Goal: Navigation & Orientation: Understand site structure

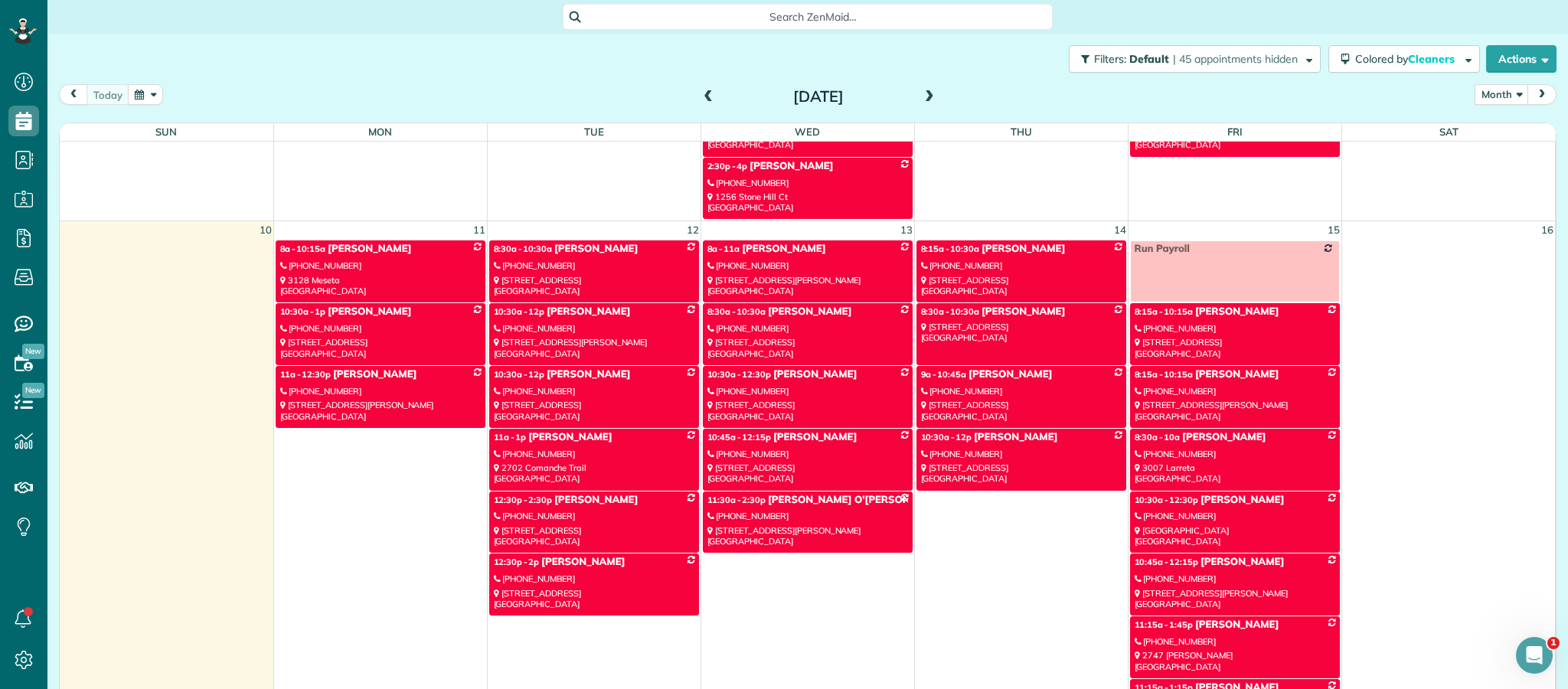
scroll to position [775, 0]
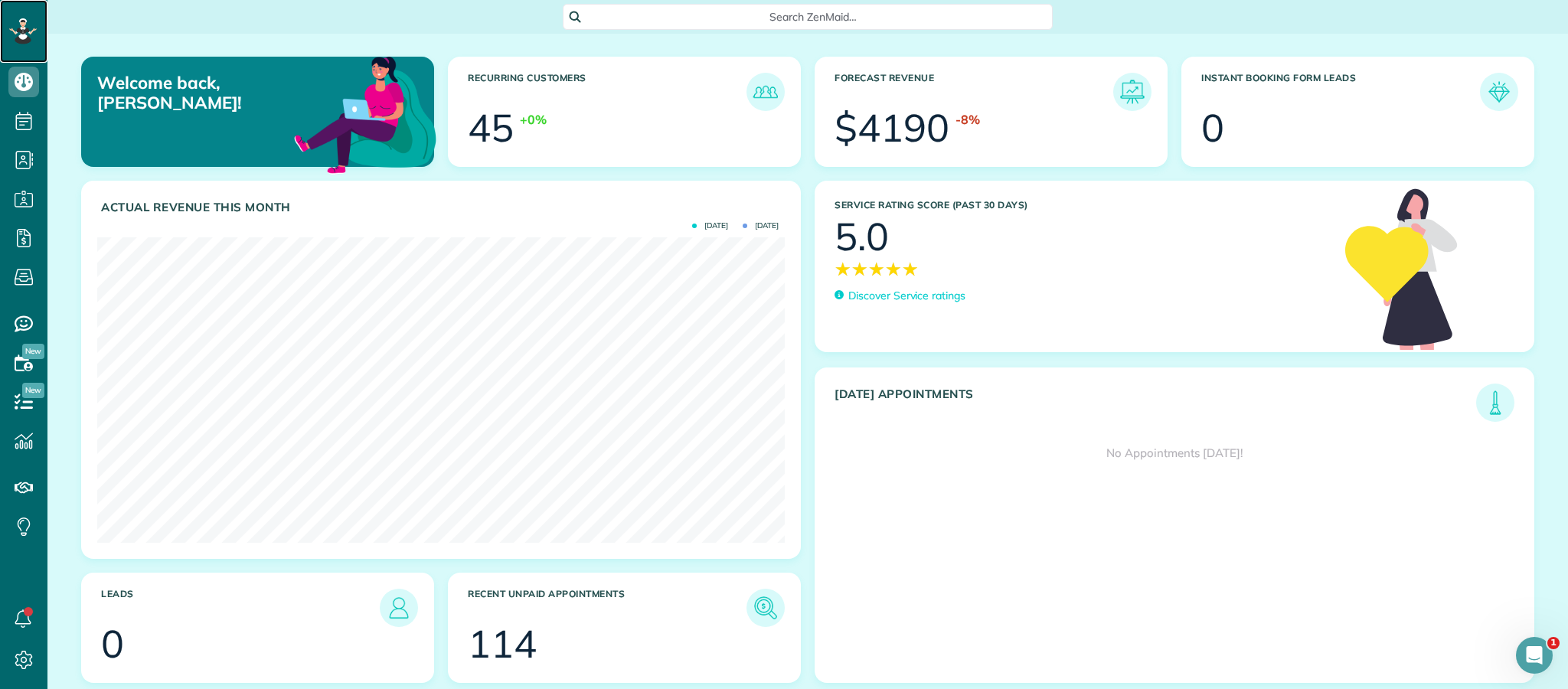
click at [27, 30] on rect at bounding box center [27, 30] width 4 height 4
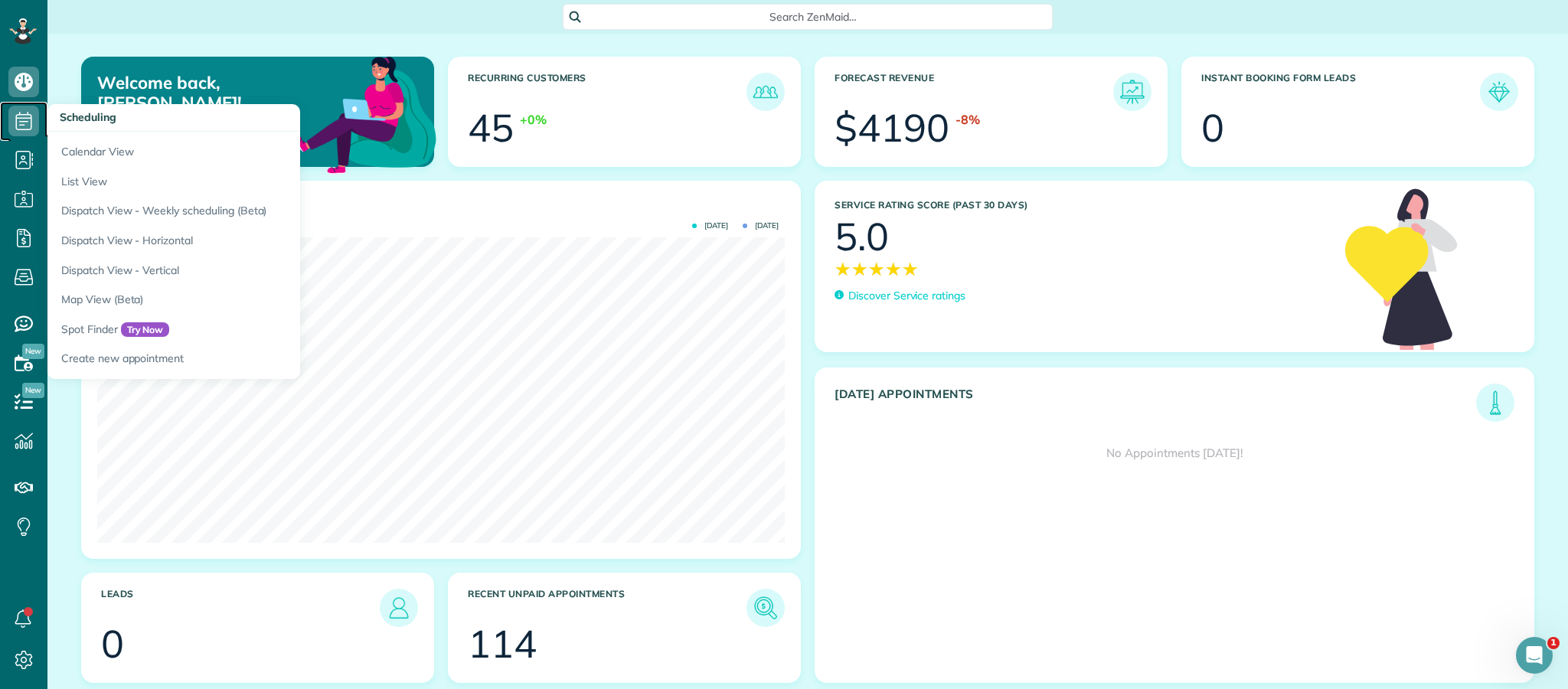
click at [29, 118] on icon at bounding box center [24, 121] width 31 height 31
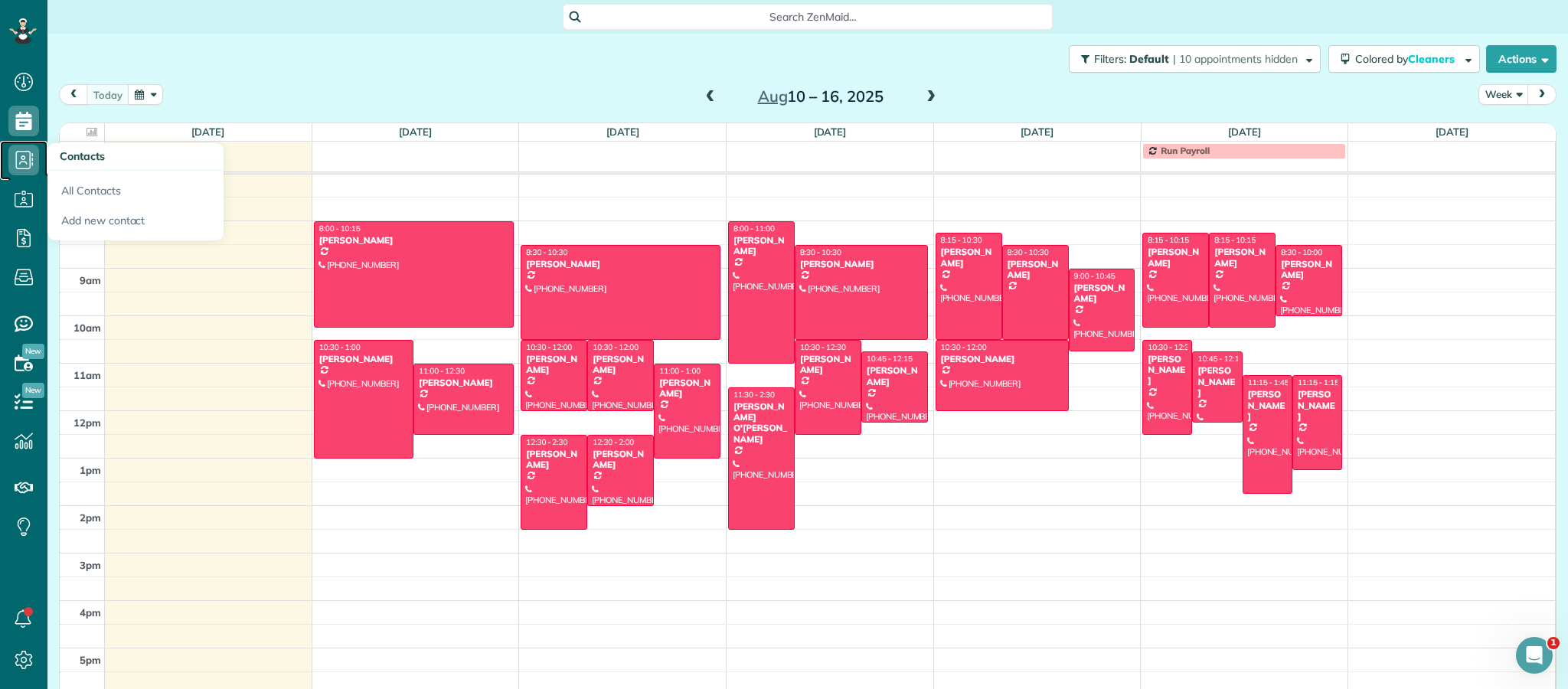
click at [32, 156] on icon at bounding box center [24, 160] width 31 height 31
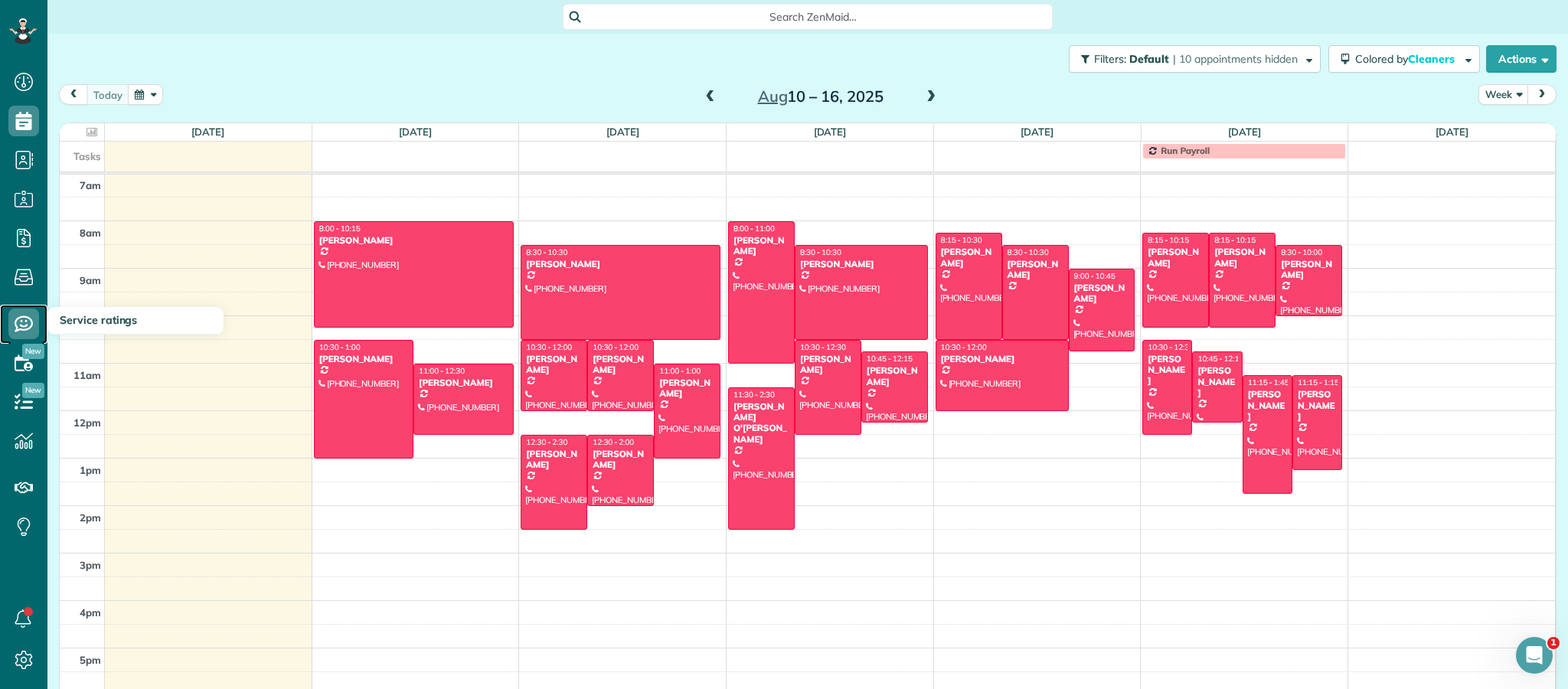
click at [21, 332] on icon at bounding box center [24, 324] width 31 height 31
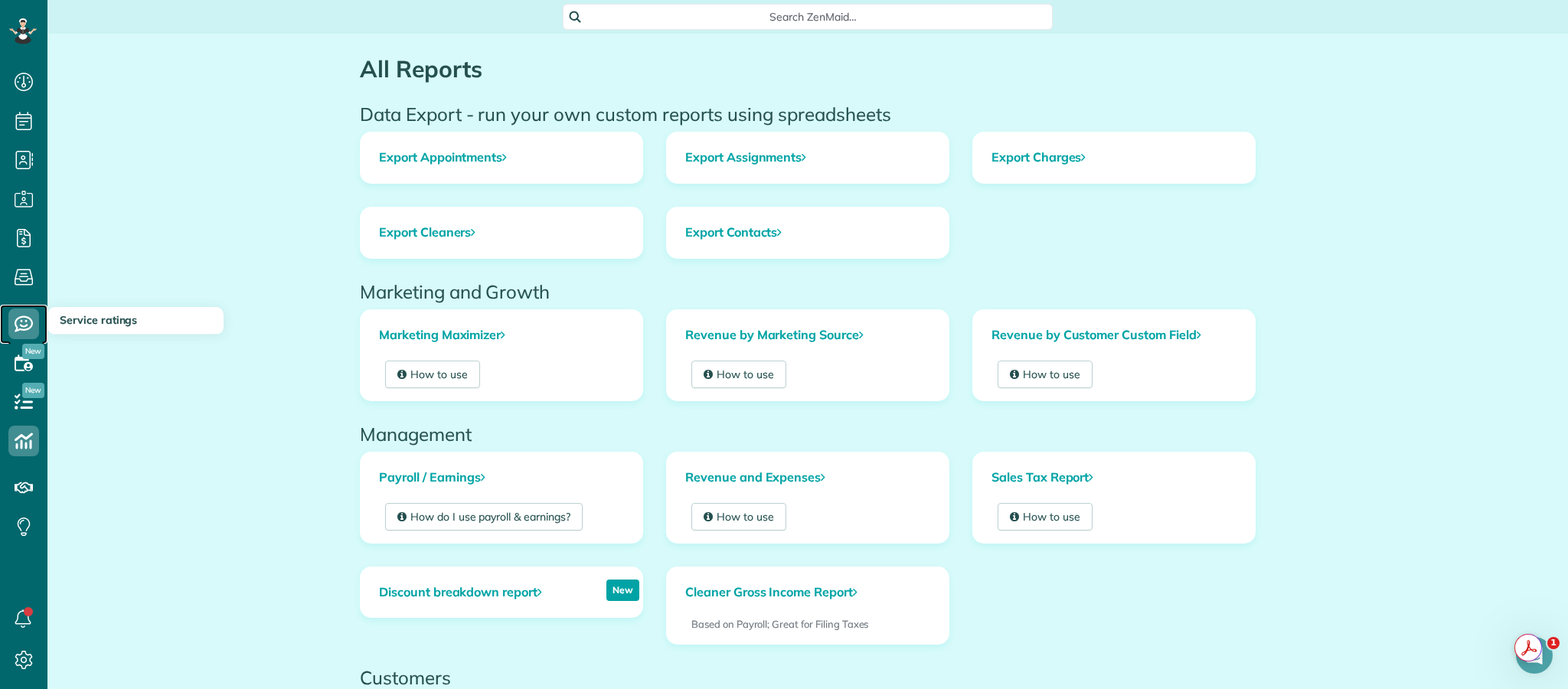
click at [27, 326] on icon at bounding box center [24, 324] width 31 height 31
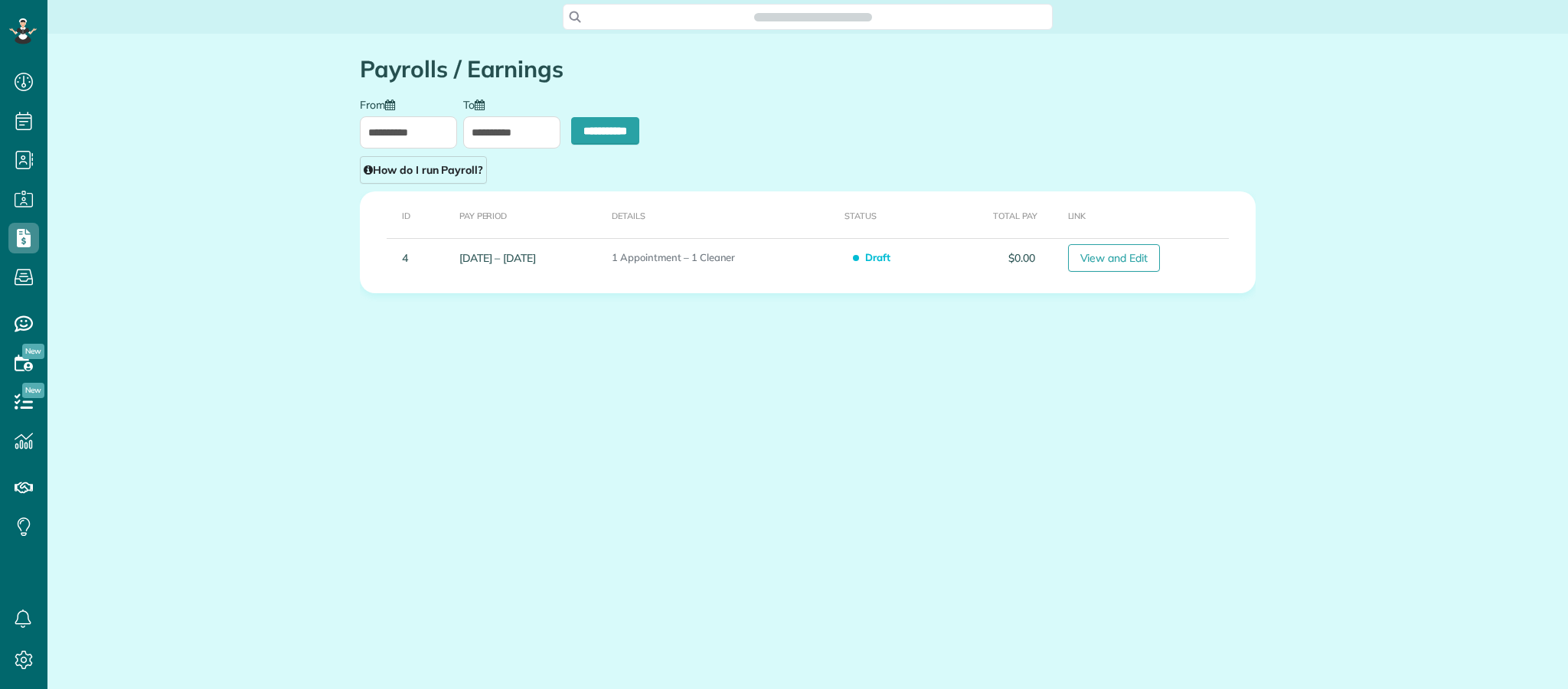
scroll to position [689, 47]
type input "**********"
click at [24, 27] on icon at bounding box center [25, 28] width 3 height 3
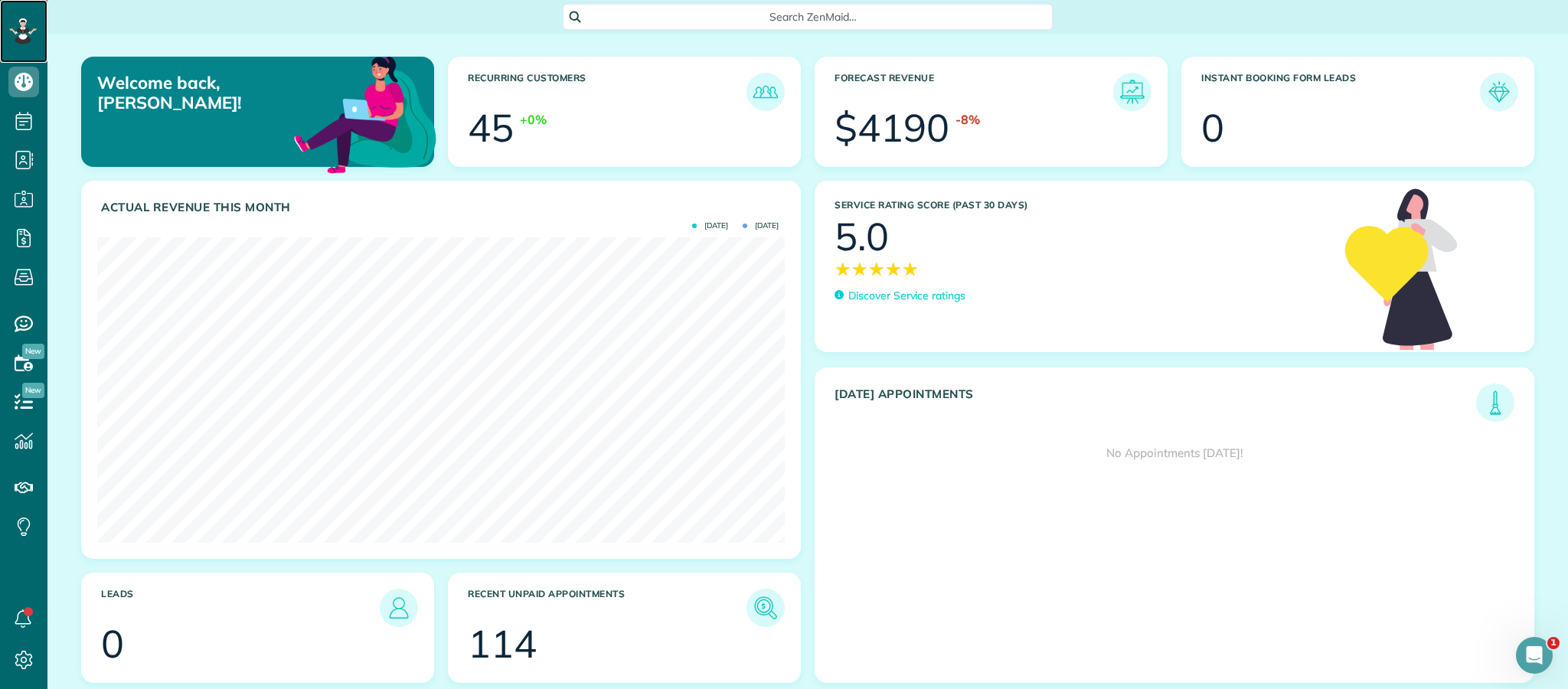
drag, startPoint x: 0, startPoint y: 0, endPoint x: 23, endPoint y: 29, distance: 37.0
click at [24, 29] on icon at bounding box center [25, 28] width 3 height 3
click at [22, 203] on icon at bounding box center [24, 199] width 31 height 31
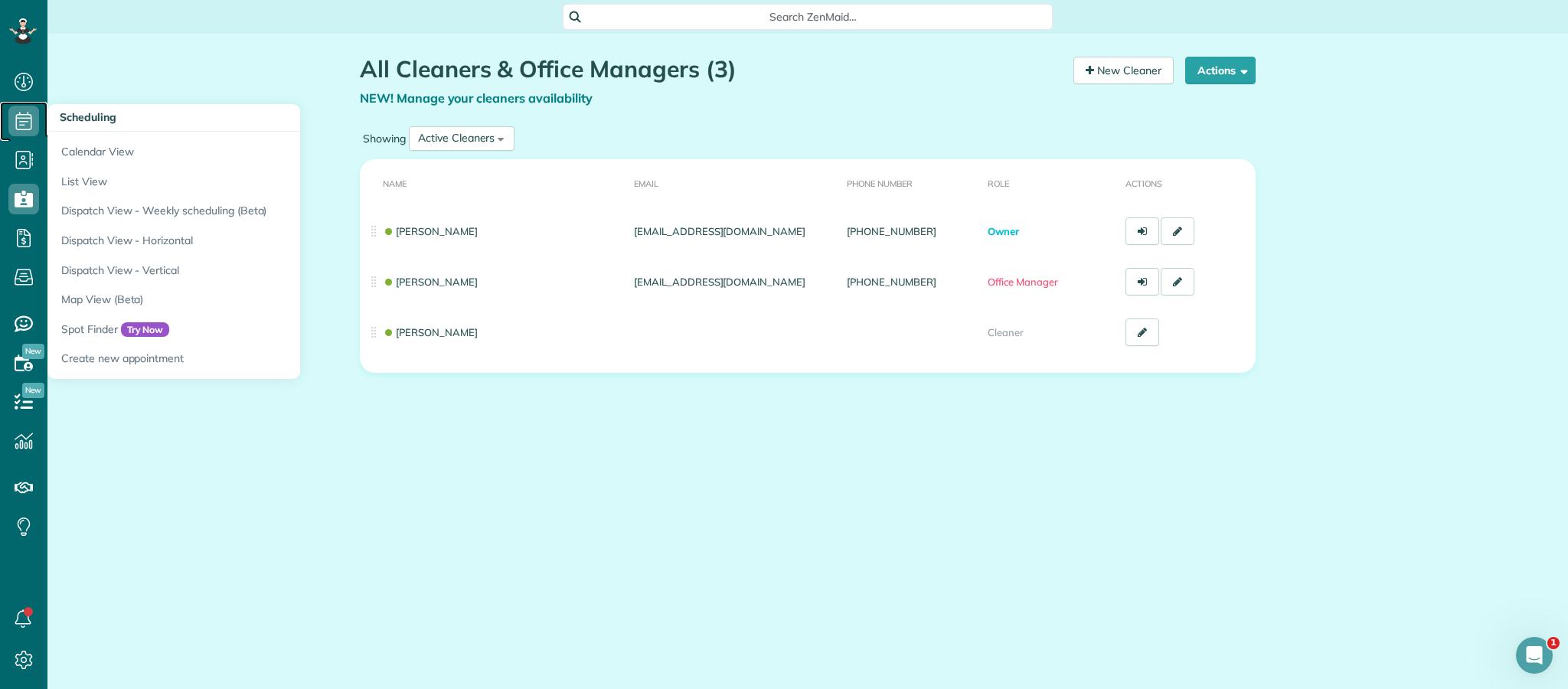
click at [23, 126] on icon at bounding box center [24, 121] width 31 height 31
